Goal: Information Seeking & Learning: Learn about a topic

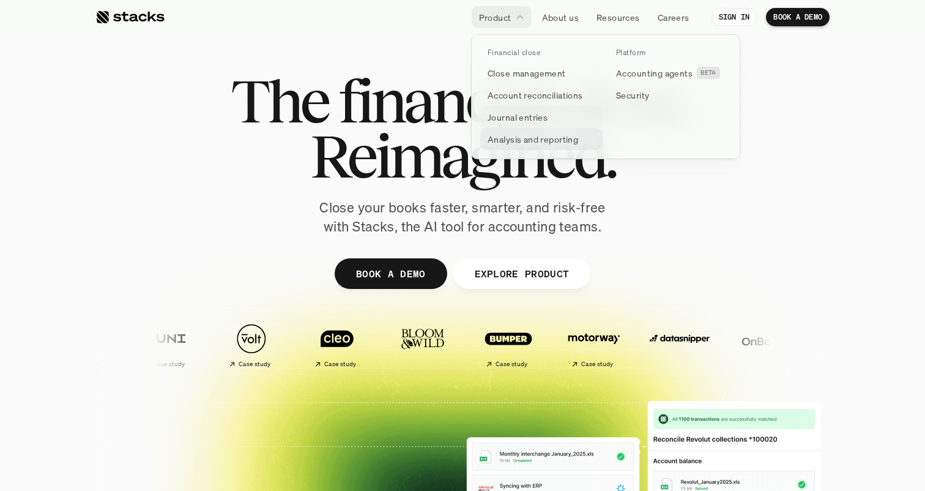
click at [540, 140] on p "Analysis and reporting" at bounding box center [533, 139] width 91 height 13
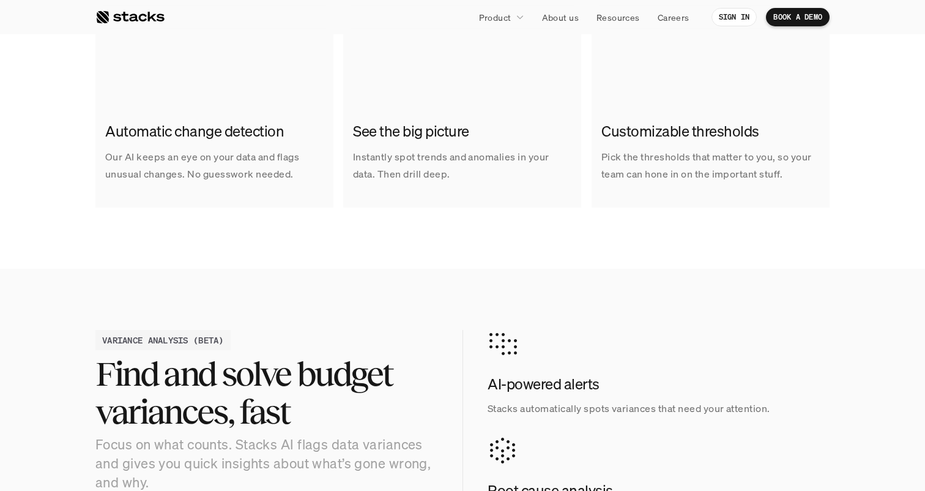
scroll to position [979, 0]
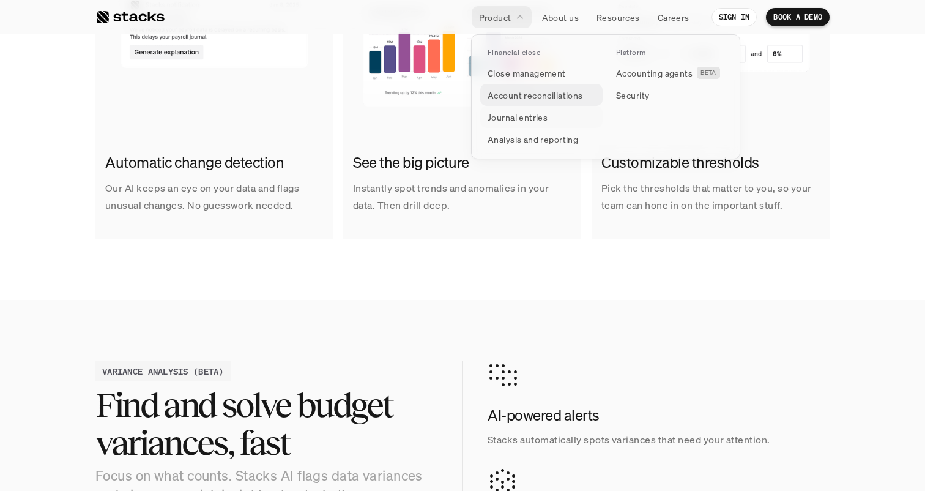
click at [513, 97] on p "Account reconciliations" at bounding box center [535, 95] width 95 height 13
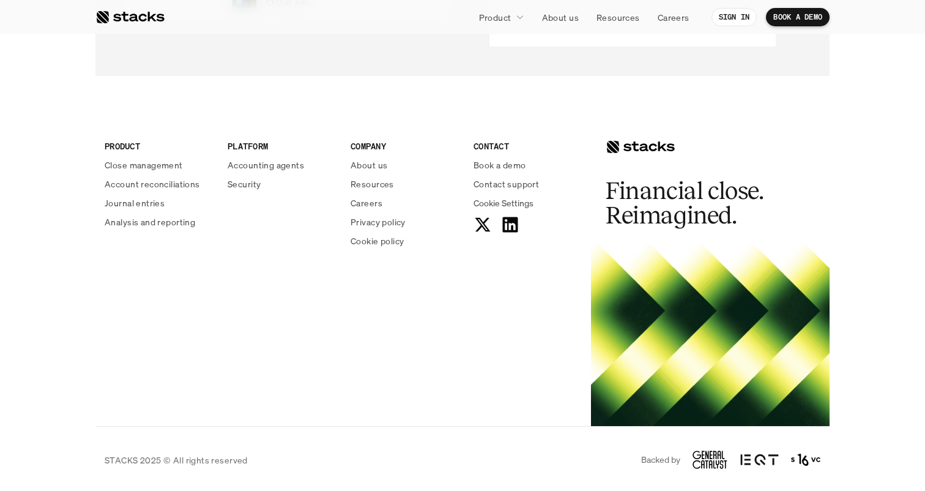
scroll to position [3064, 0]
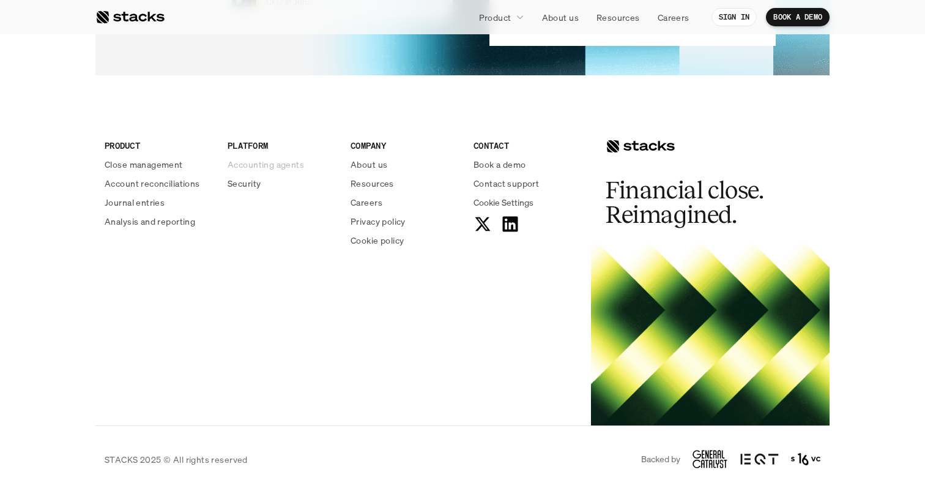
click at [255, 168] on p "Accounting agents" at bounding box center [266, 164] width 77 height 13
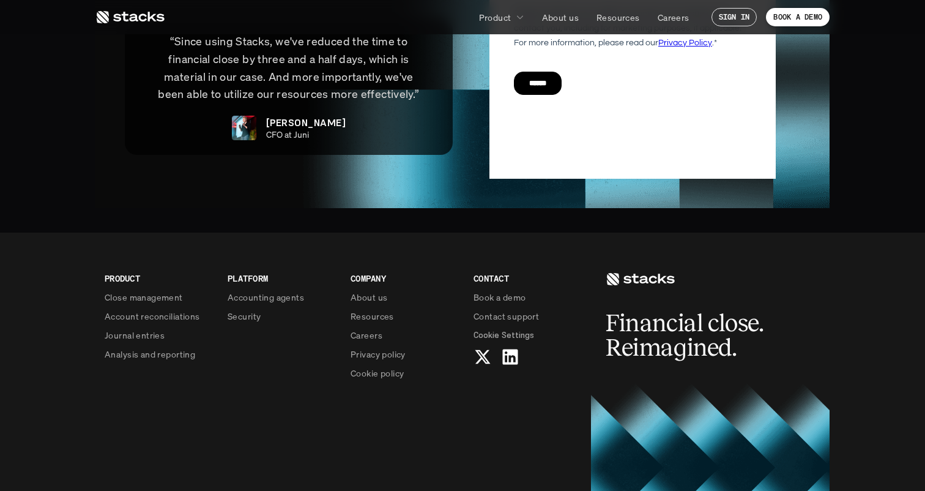
scroll to position [2915, 0]
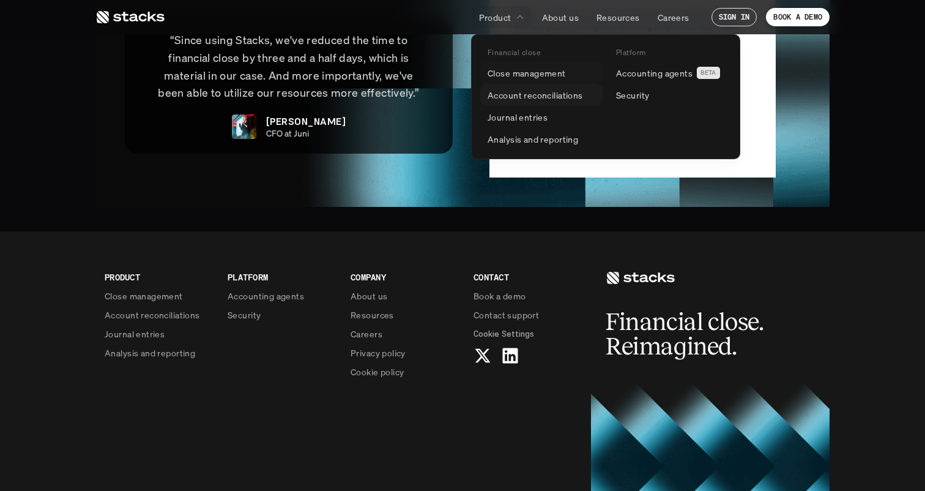
click at [509, 94] on p "Account reconciliations" at bounding box center [535, 95] width 95 height 13
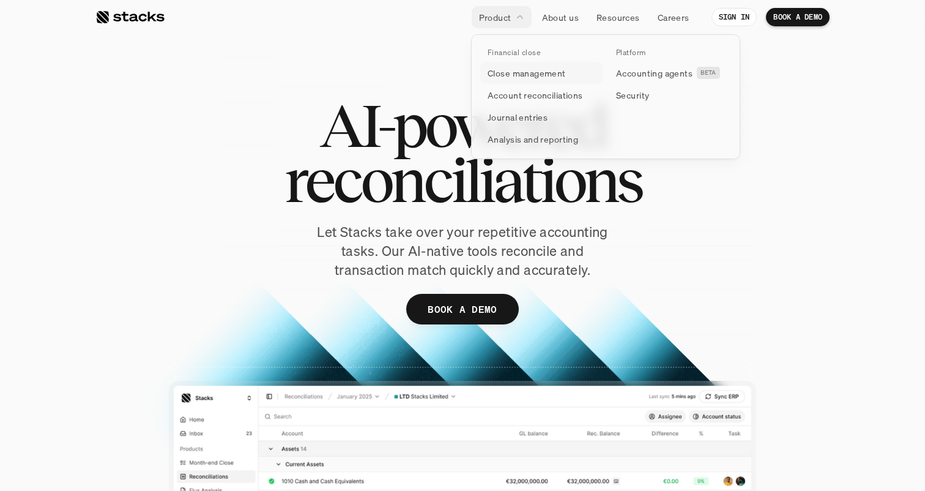
click at [501, 67] on p "Close management" at bounding box center [527, 73] width 78 height 13
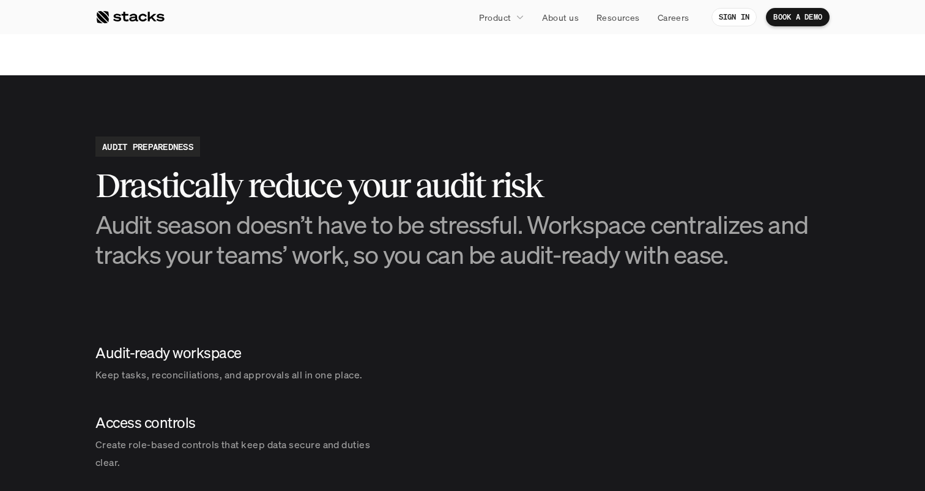
scroll to position [1242, 0]
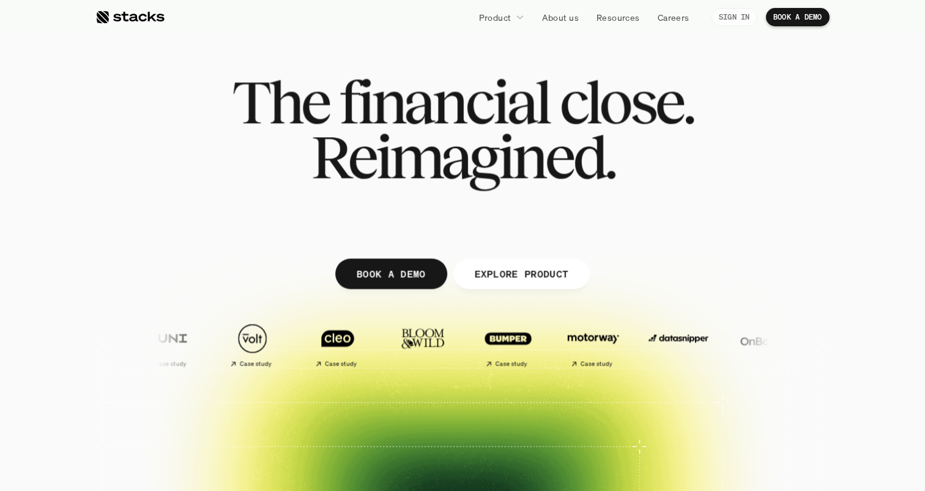
click at [736, 13] on p "SIGN IN" at bounding box center [734, 17] width 31 height 9
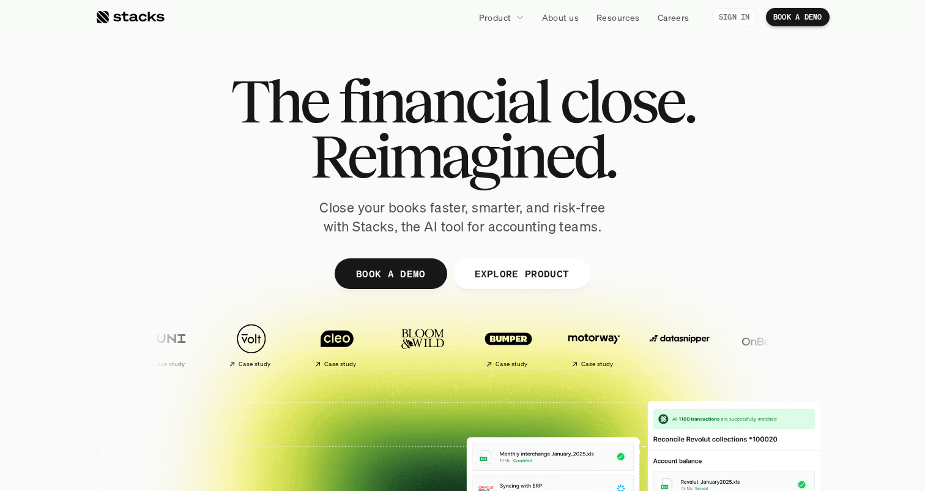
click at [722, 16] on p "SIGN IN" at bounding box center [734, 17] width 31 height 9
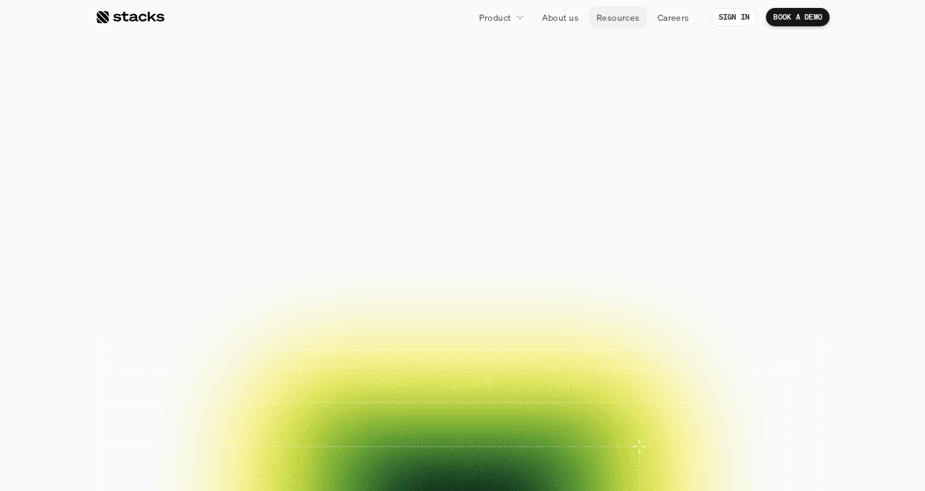
click at [616, 15] on p "Resources" at bounding box center [618, 17] width 43 height 13
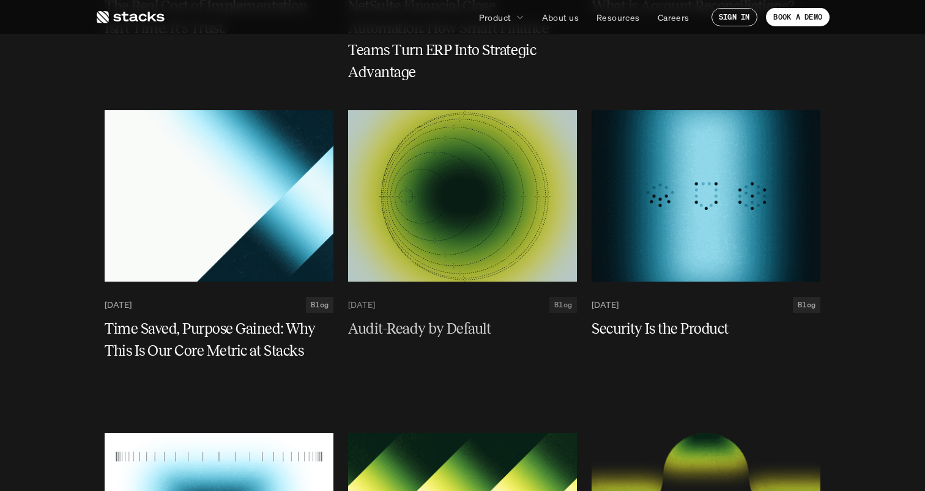
scroll to position [2048, 0]
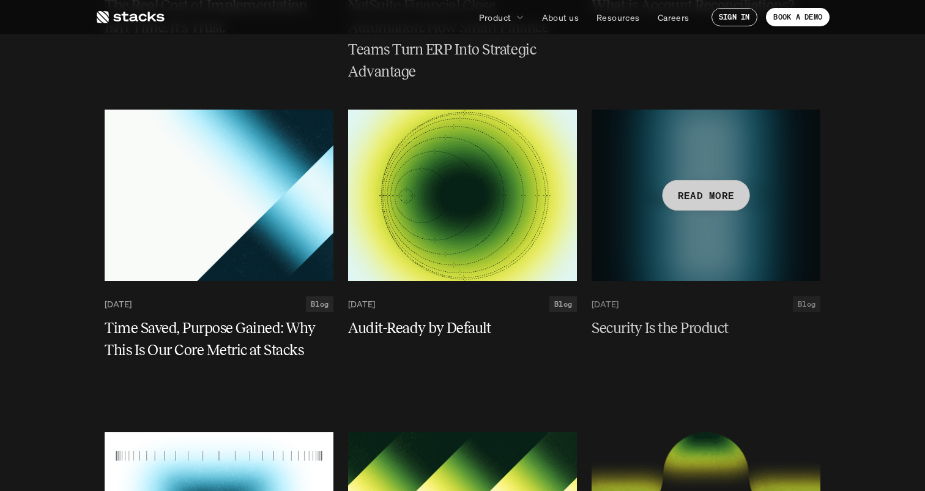
click at [690, 193] on p "READ MORE" at bounding box center [706, 196] width 57 height 18
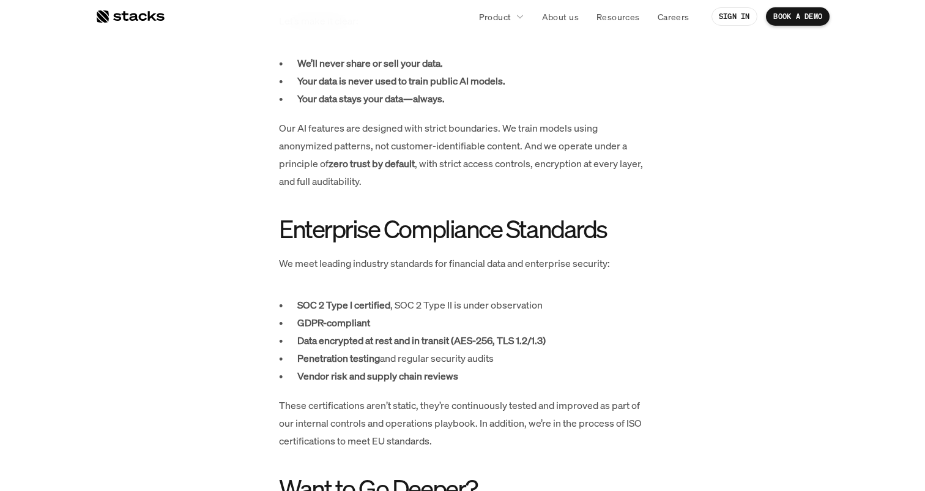
scroll to position [1343, 0]
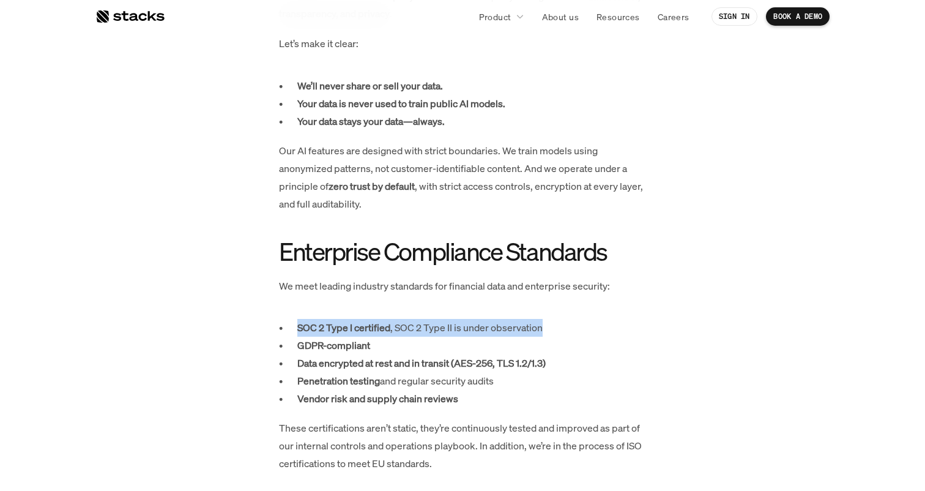
drag, startPoint x: 297, startPoint y: 329, endPoint x: 558, endPoint y: 329, distance: 260.7
click at [558, 329] on p "SOC 2 Type I certified , SOC 2 Type II is under observation" at bounding box center [471, 328] width 349 height 18
copy p "SOC 2 Type I certified , SOC 2 Type II is under observation"
